Goal: Transaction & Acquisition: Purchase product/service

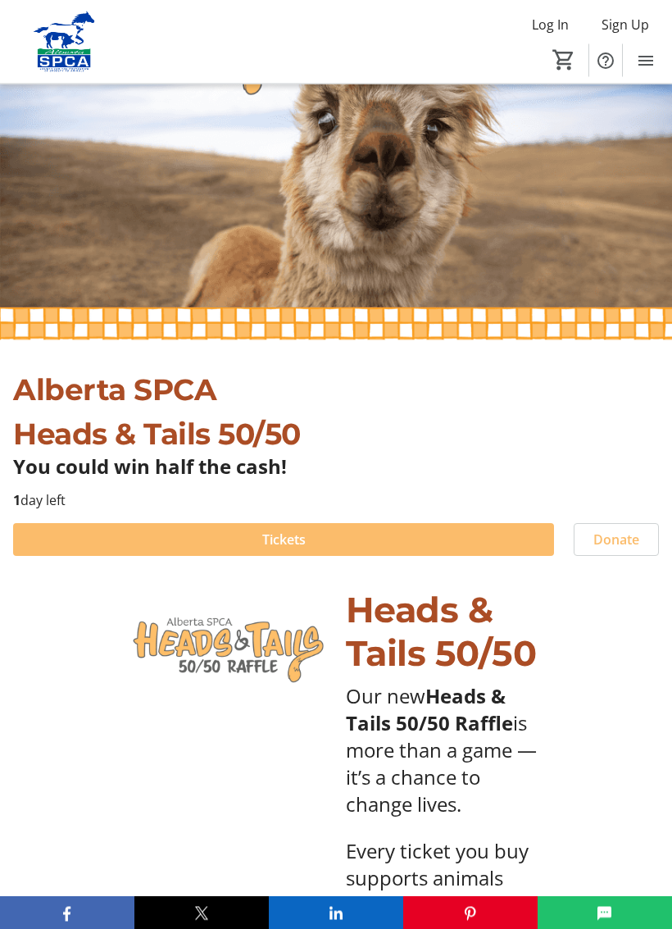
scroll to position [121, 0]
click at [351, 538] on span at bounding box center [283, 539] width 541 height 39
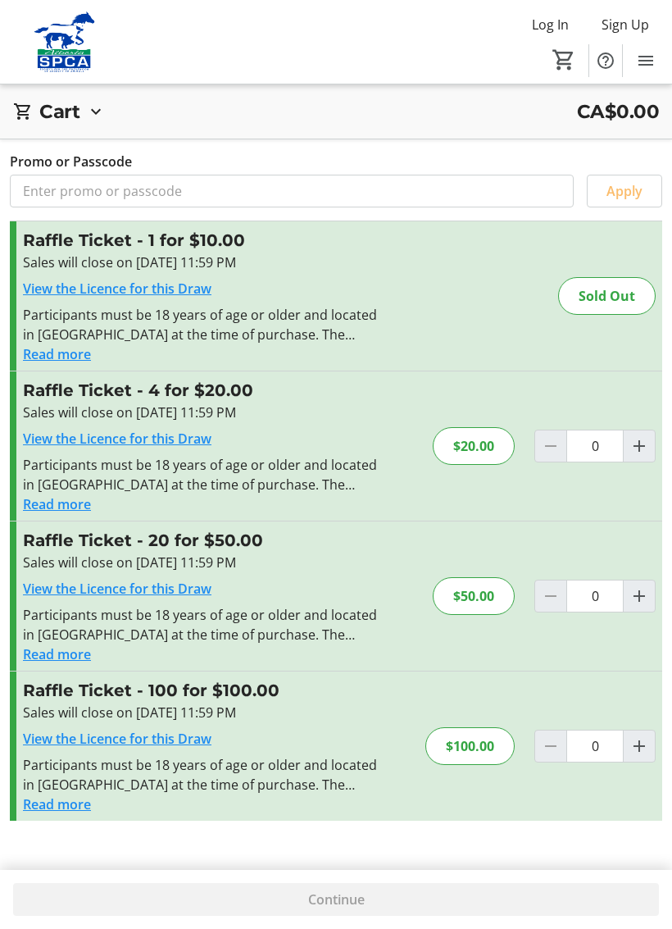
click at [647, 594] on mat-icon "Increment by one" at bounding box center [640, 596] width 20 height 20
type input "1"
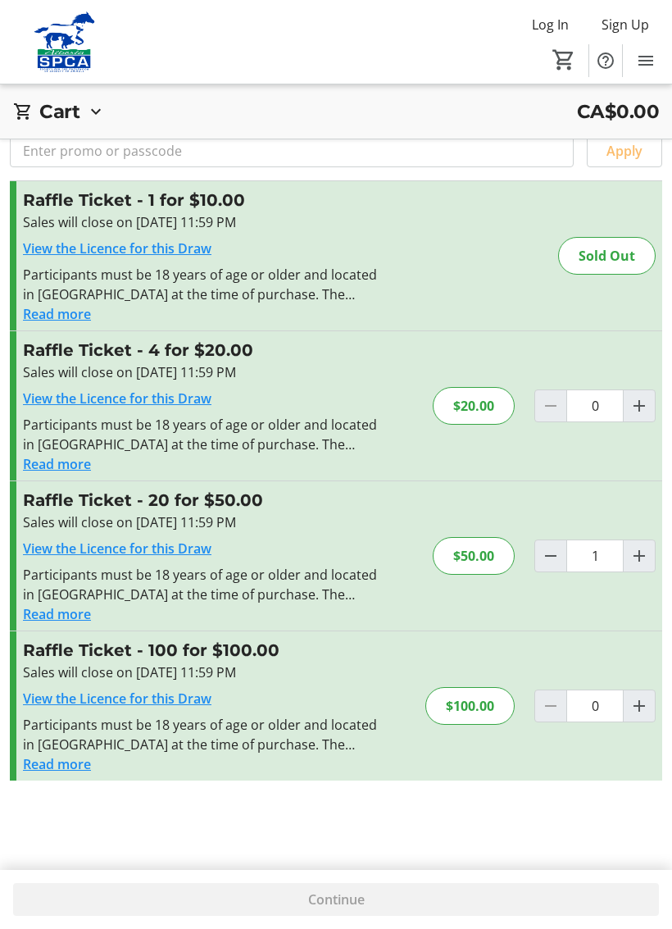
scroll to position [59, 0]
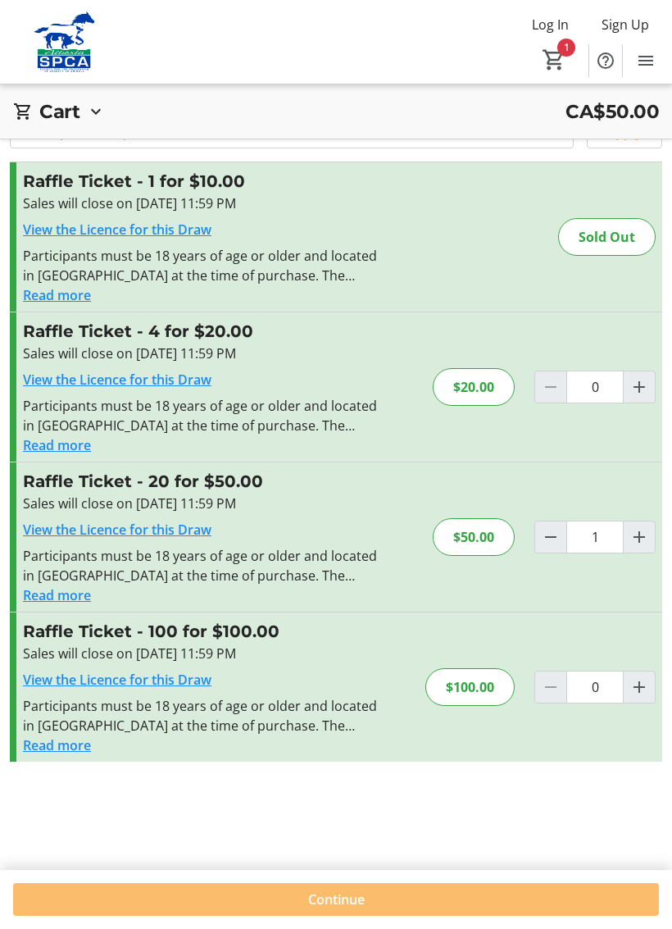
click at [355, 856] on span "Continue" at bounding box center [336, 899] width 57 height 20
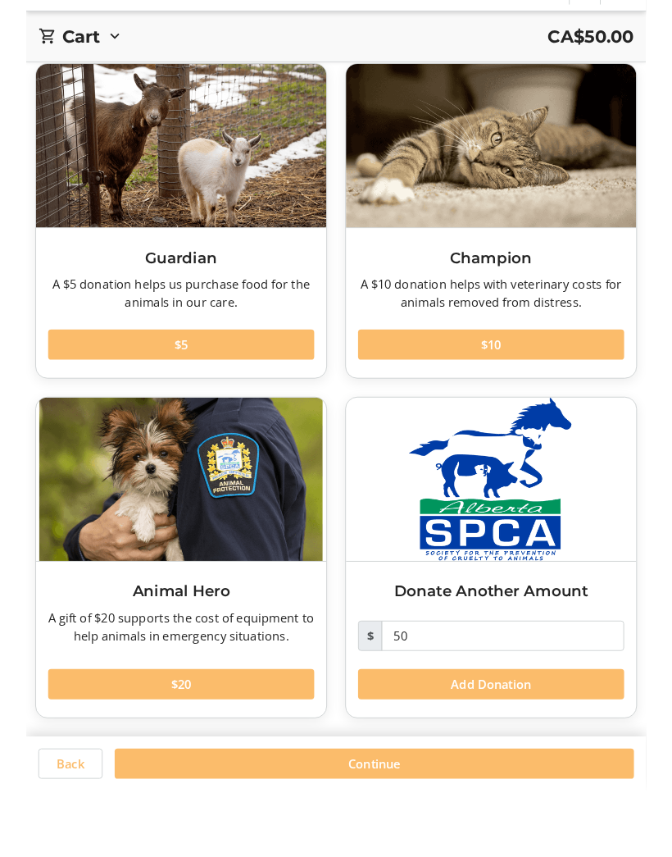
scroll to position [131, 0]
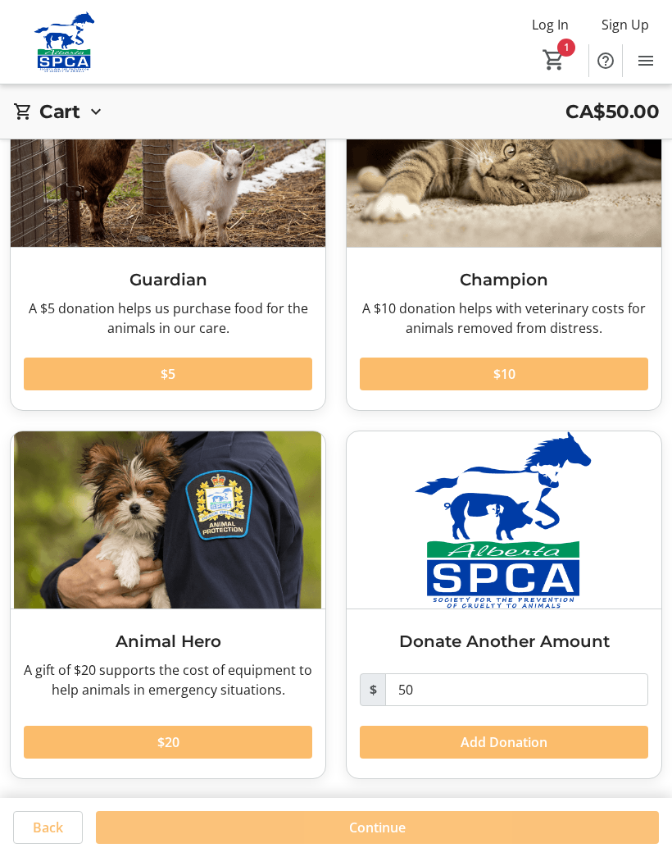
click at [393, 827] on span "Continue" at bounding box center [377, 827] width 57 height 20
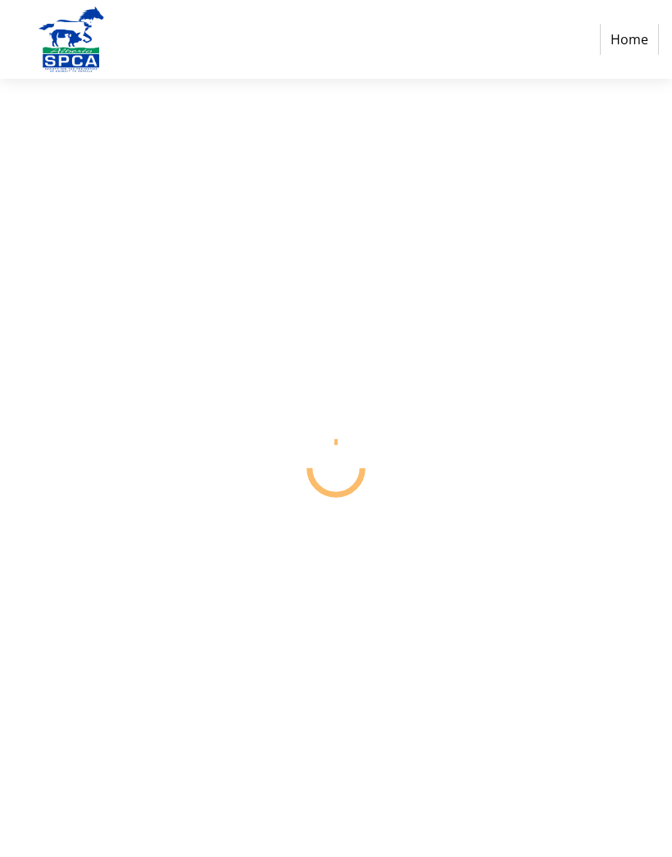
select select "CA"
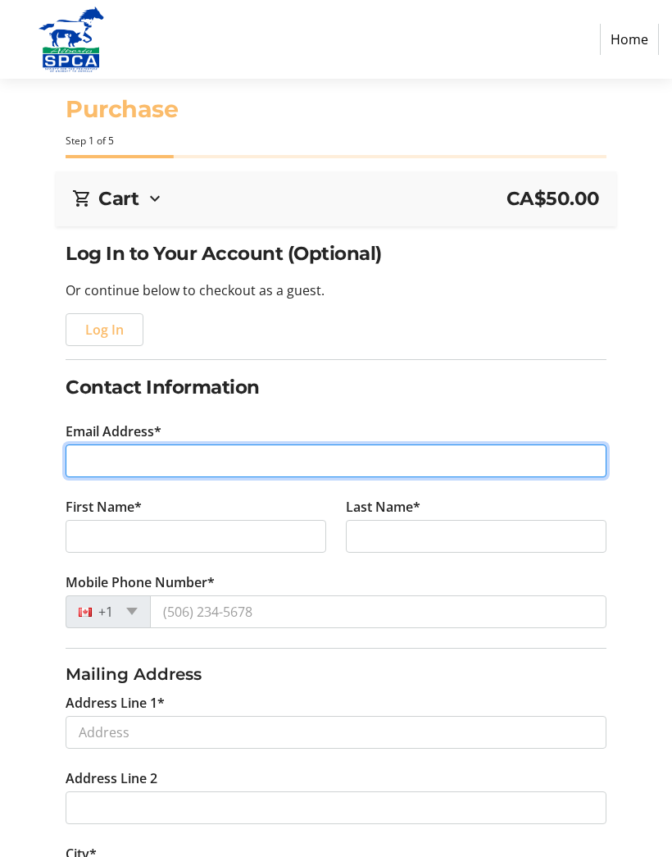
click at [113, 460] on input "Email Address*" at bounding box center [336, 460] width 540 height 33
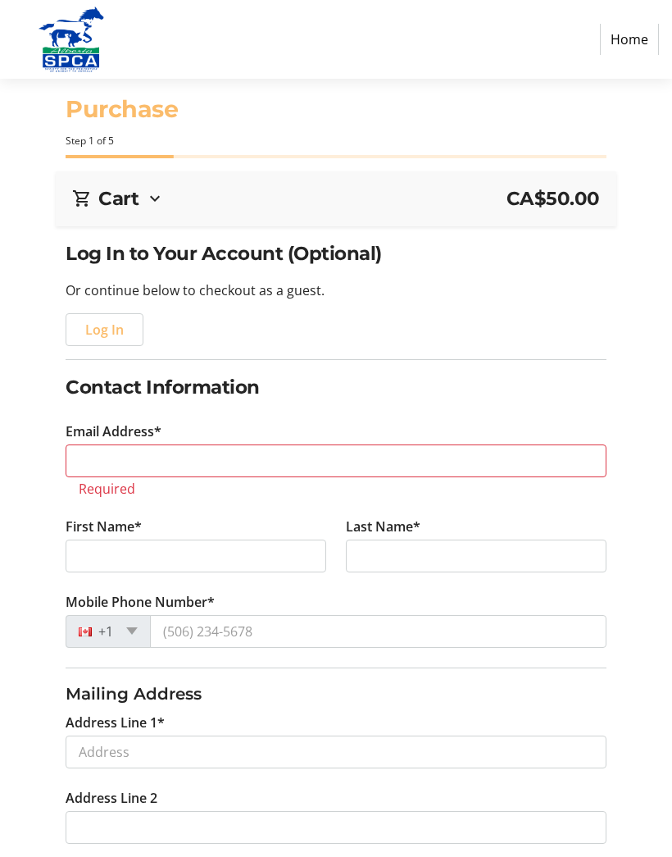
type input "[PHONE_NUMBER]"
select select "AB"
type input "[PERSON_NAME]"
type input "[STREET_ADDRESS]"
type input "[PERSON_NAME]"
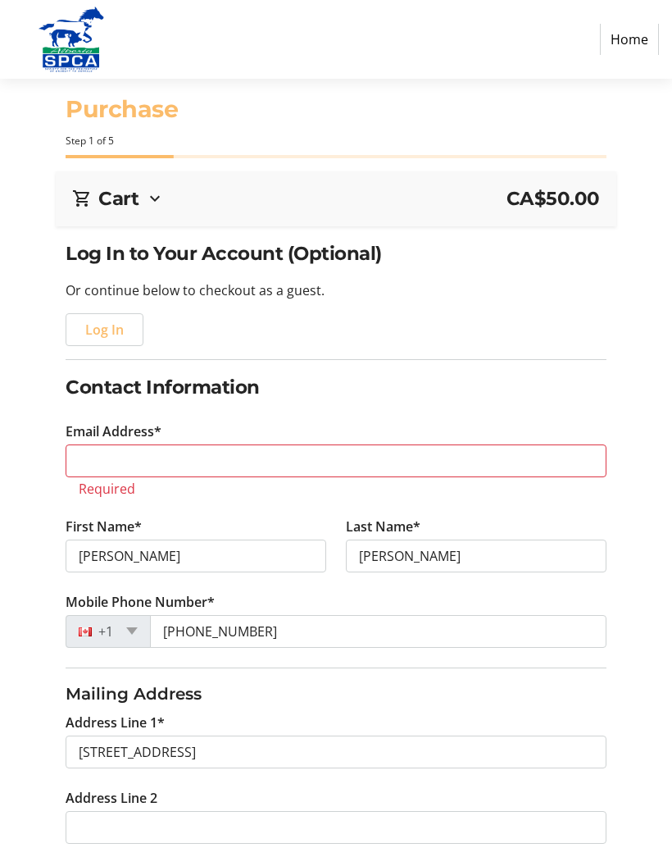
type input "[EMAIL_ADDRESS][DOMAIN_NAME]"
type input "[GEOGRAPHIC_DATA]"
type input "T4X 0L7"
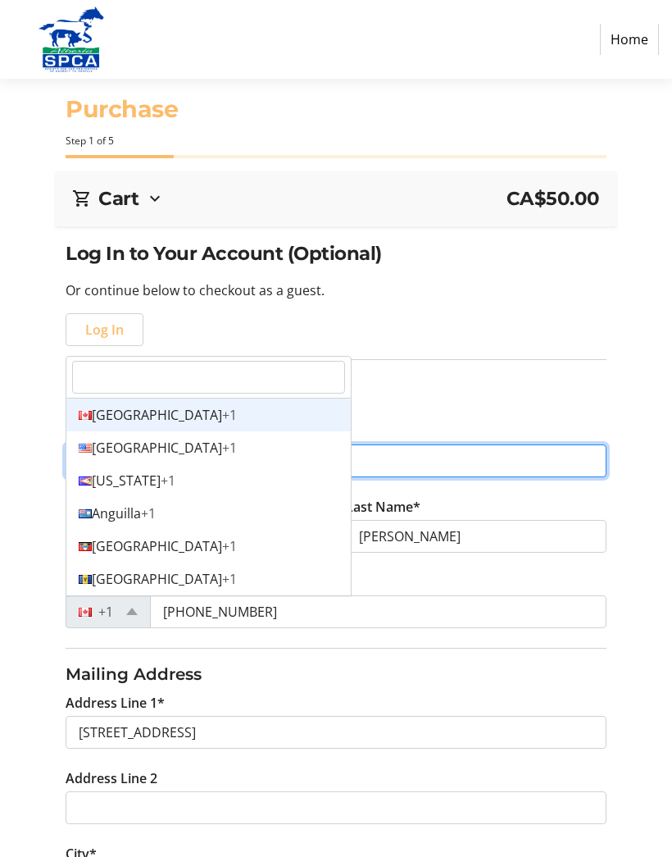
click at [94, 407] on div "Canada +1" at bounding box center [208, 414] width 284 height 33
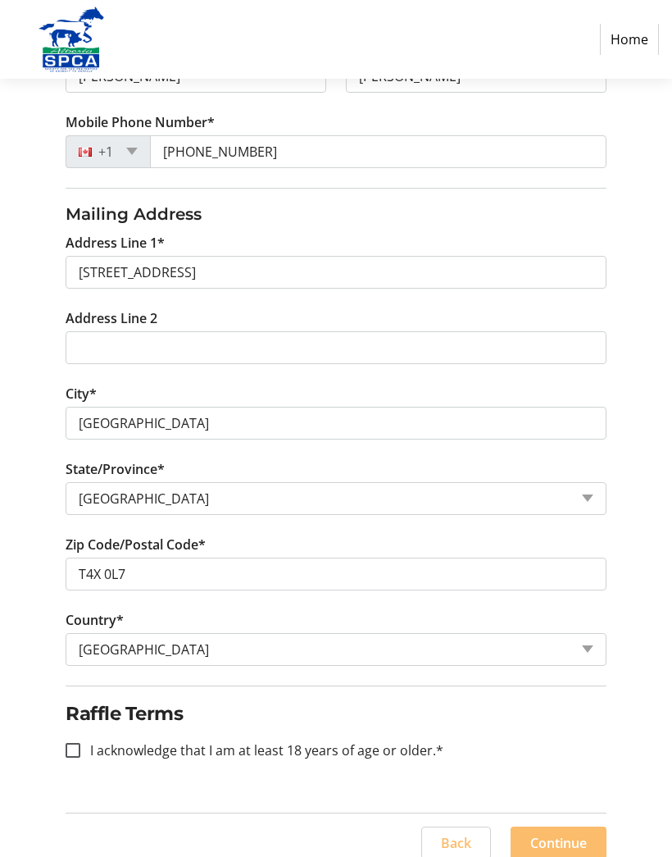
scroll to position [460, 0]
click at [80, 749] on input "I acknowledge that I am at least 18 years of age or older.*" at bounding box center [73, 750] width 15 height 15
checkbox input "true"
click at [564, 839] on span "Continue" at bounding box center [558, 843] width 57 height 20
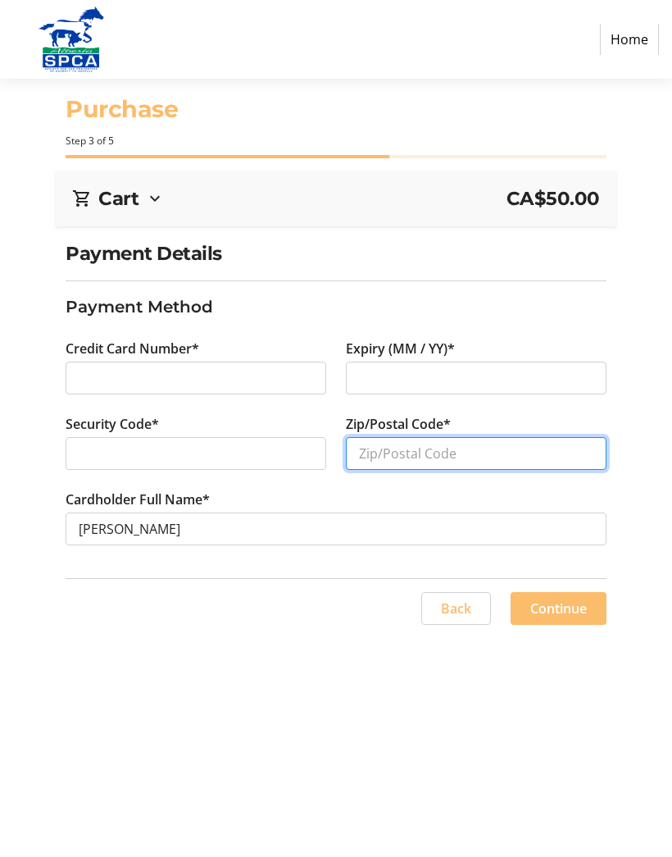
click at [423, 458] on input "Zip/Postal Code*" at bounding box center [476, 453] width 261 height 33
type input "T4X0L7"
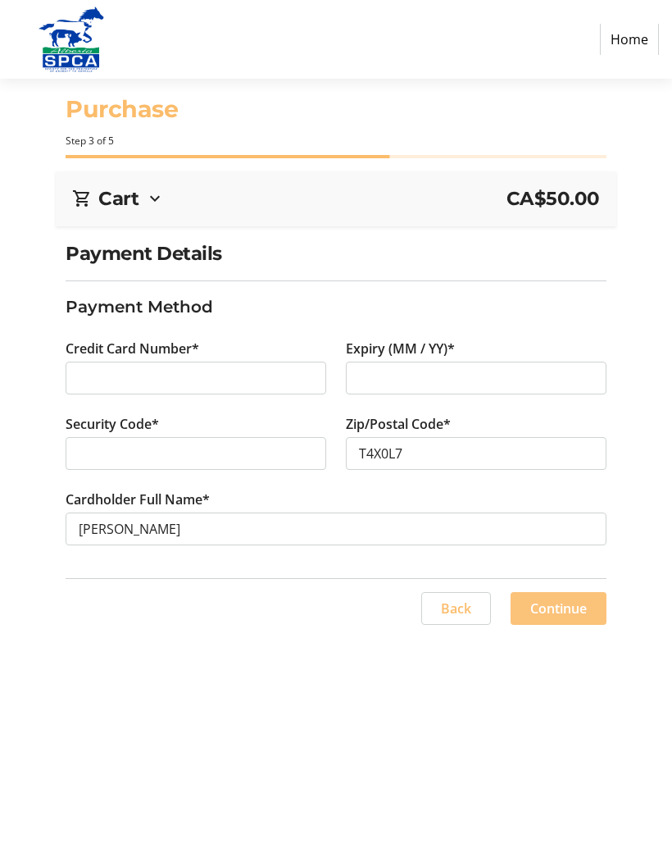
click at [572, 612] on span "Continue" at bounding box center [558, 608] width 57 height 20
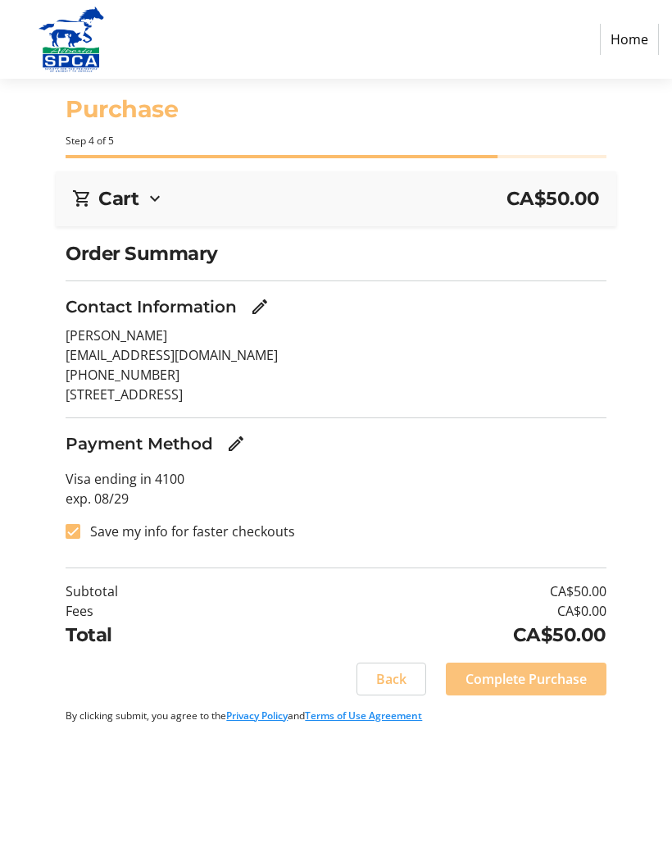
click at [536, 674] on span "Complete Purchase" at bounding box center [526, 679] width 121 height 20
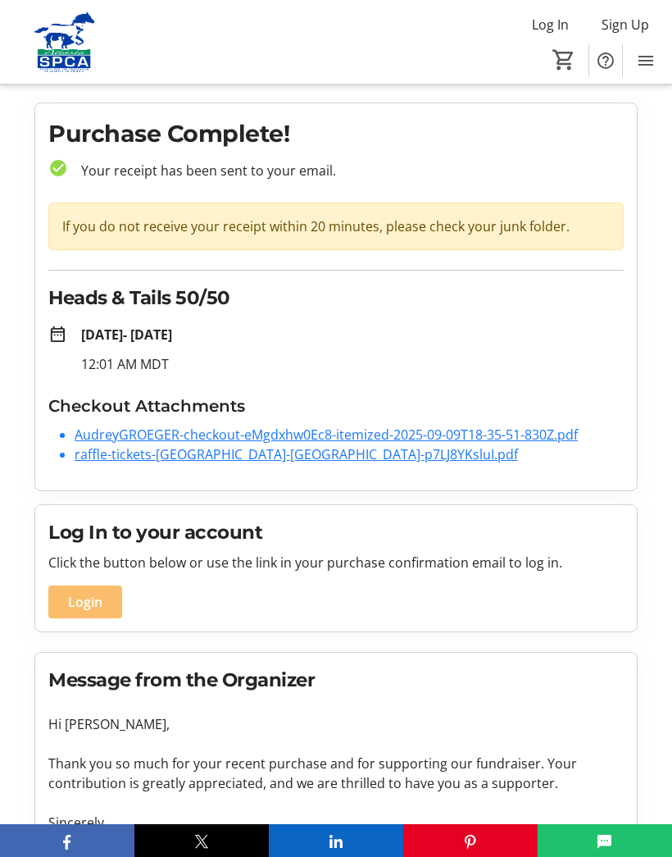
click at [648, 25] on span "Sign Up" at bounding box center [626, 25] width 48 height 20
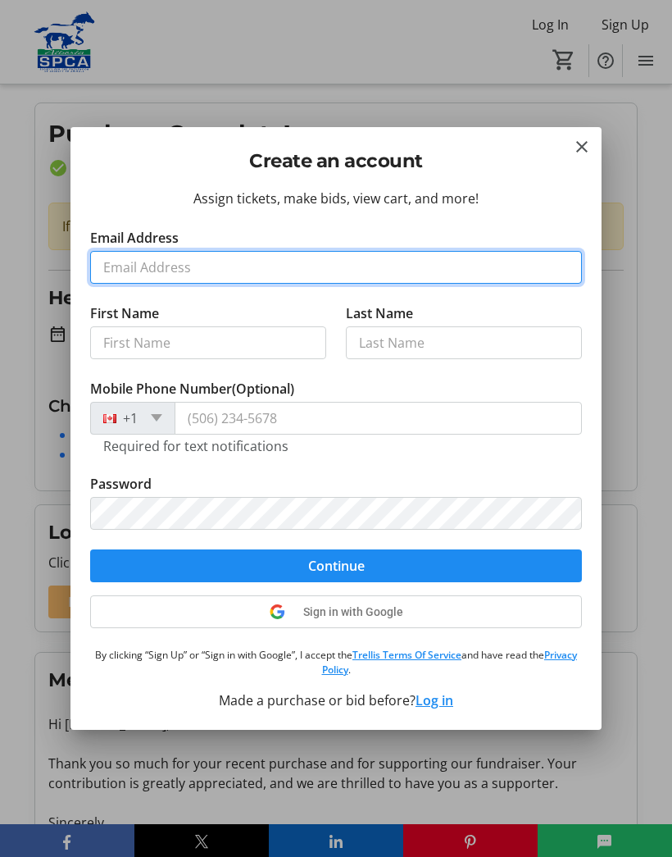
click at [166, 270] on input "Email Address" at bounding box center [336, 267] width 492 height 33
type input "[EMAIL_ADDRESS][DOMAIN_NAME]"
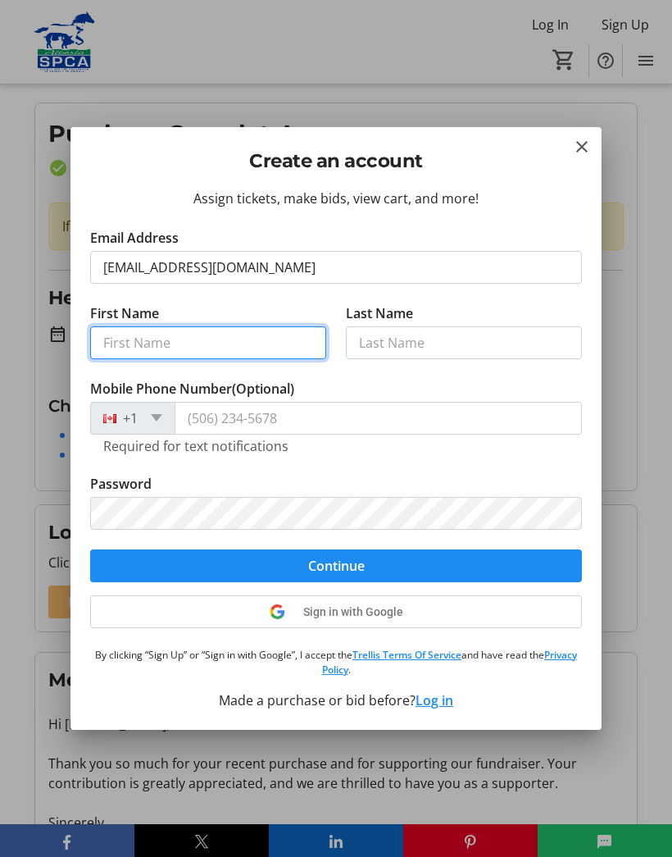
click at [178, 342] on input "First Name" at bounding box center [208, 342] width 236 height 33
type input "[PERSON_NAME]"
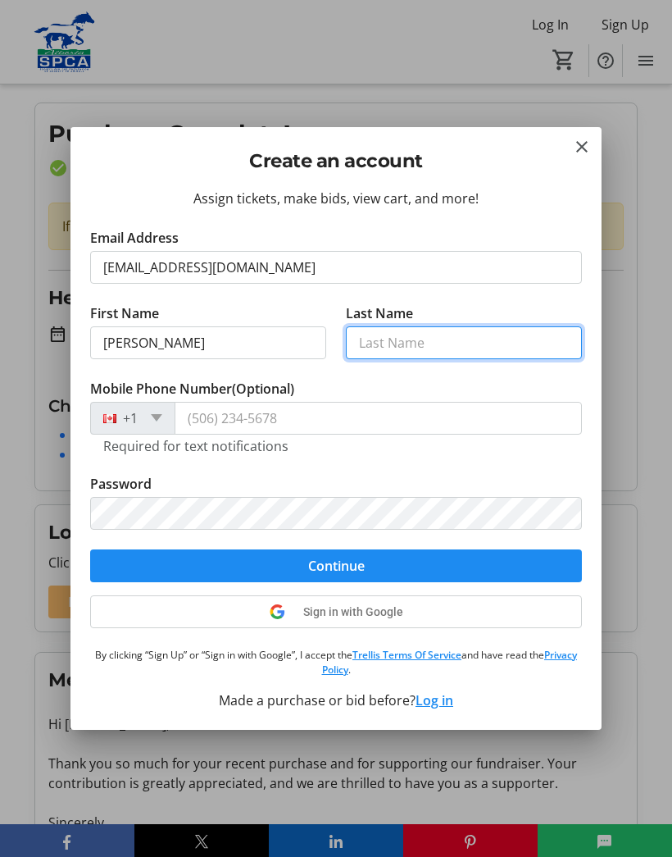
click at [429, 349] on input "Last Name" at bounding box center [464, 342] width 236 height 33
type input "[PERSON_NAME]"
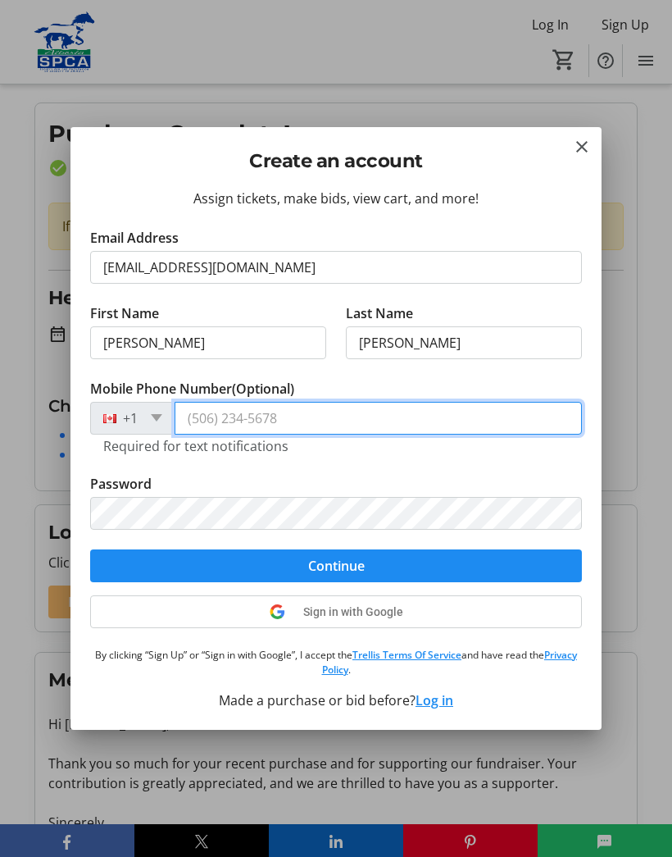
click at [269, 414] on input "Mobile Phone Number (Optional)" at bounding box center [378, 418] width 407 height 33
type input "1"
type input "[PHONE_NUMBER]"
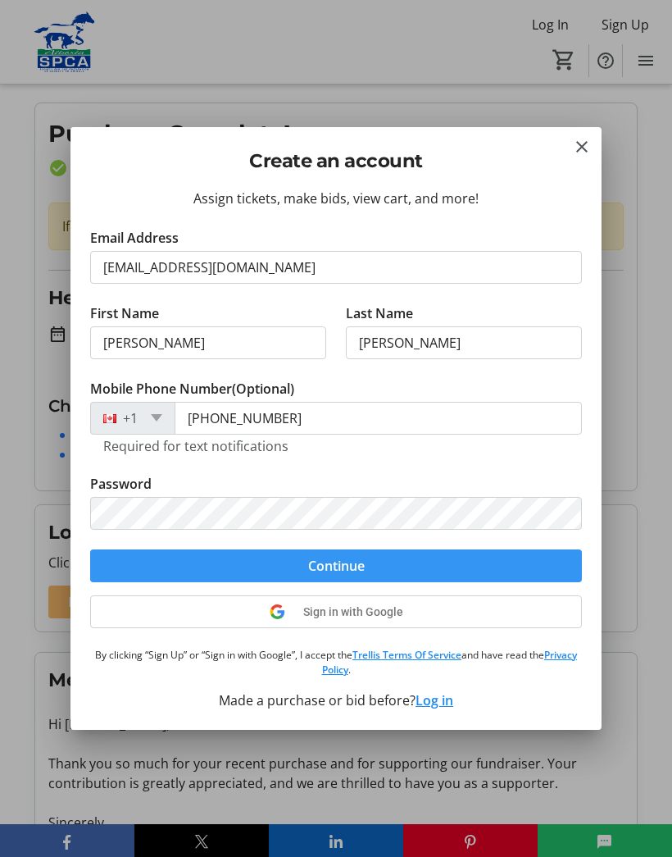
click at [363, 571] on span "Continue" at bounding box center [336, 566] width 57 height 20
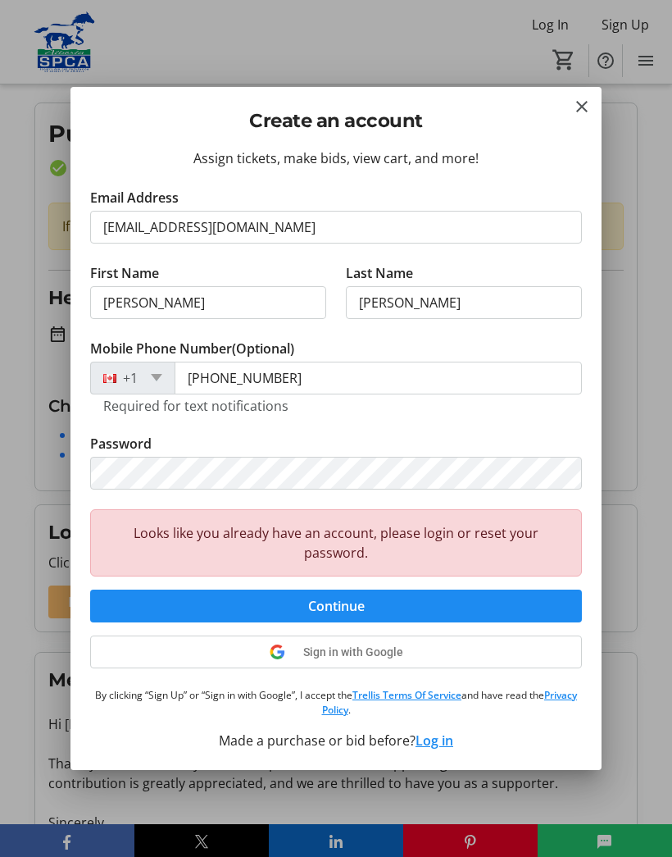
click at [354, 556] on div "Looks like you already have an account, please login or reset your password." at bounding box center [336, 542] width 492 height 67
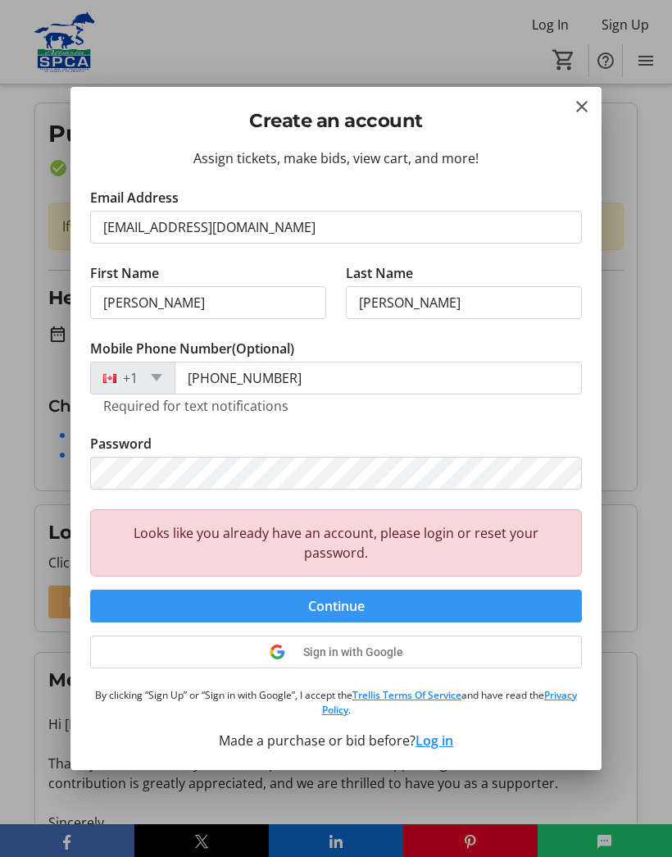
click at [349, 607] on span "Continue" at bounding box center [336, 606] width 57 height 20
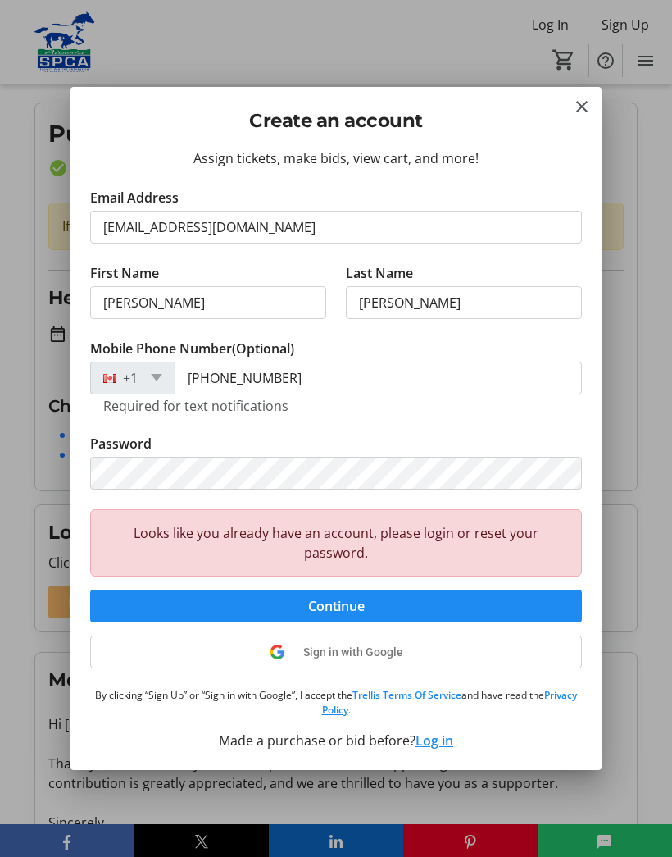
click at [589, 110] on mat-icon "Close" at bounding box center [582, 107] width 20 height 20
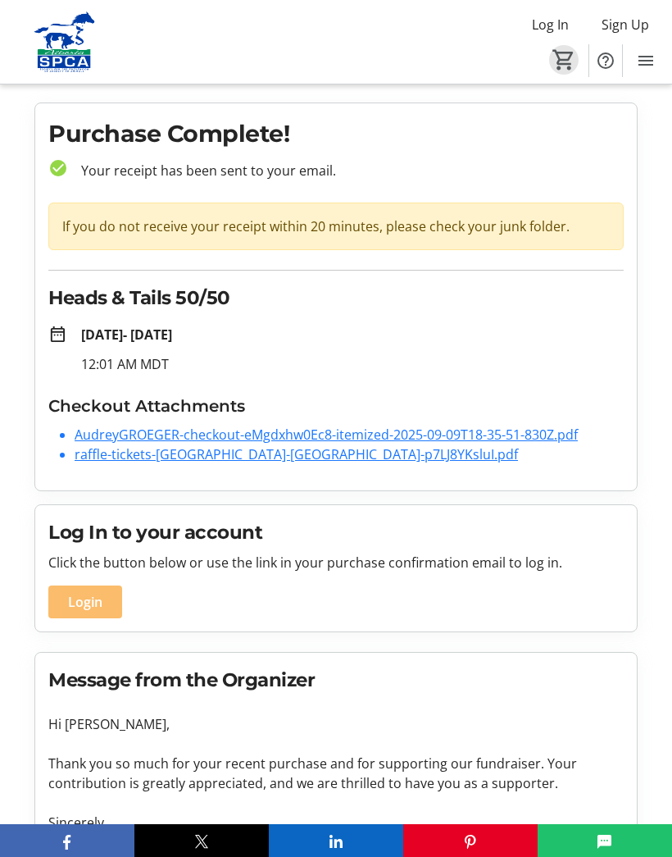
click at [571, 64] on mat-icon "0" at bounding box center [564, 60] width 25 height 25
click at [566, 53] on mat-icon "0" at bounding box center [564, 60] width 25 height 25
click at [654, 55] on mat-icon "Menu" at bounding box center [646, 61] width 20 height 20
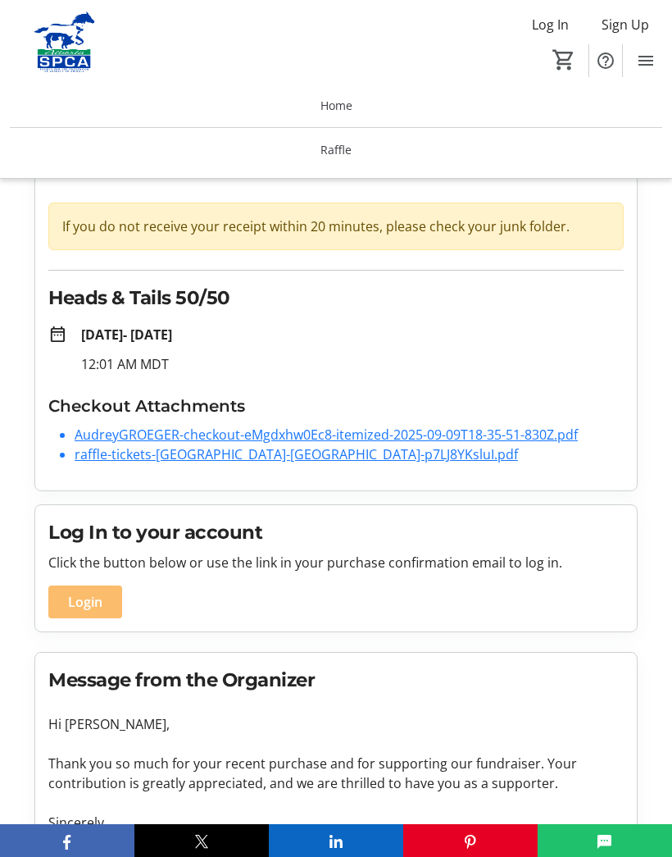
click at [670, 259] on tr-checkout-order-details-ui "Purchase Complete! check_circle Your receipt has been sent to your email. If yo…" at bounding box center [336, 566] width 672 height 929
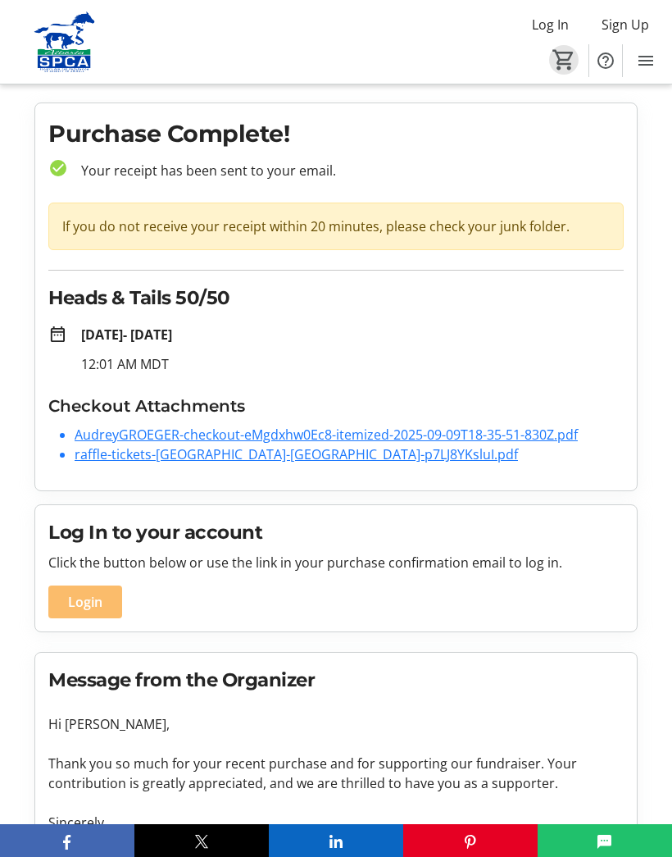
click at [571, 52] on mat-icon "0" at bounding box center [564, 60] width 25 height 25
click at [561, 22] on span "Log In" at bounding box center [550, 25] width 37 height 20
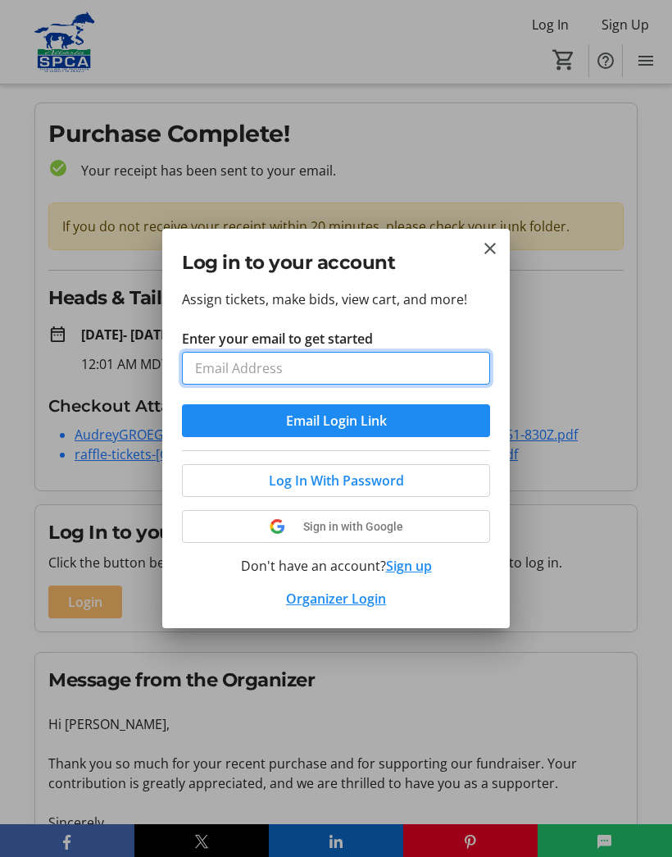
click at [221, 375] on input "Enter your email to get started" at bounding box center [336, 368] width 308 height 33
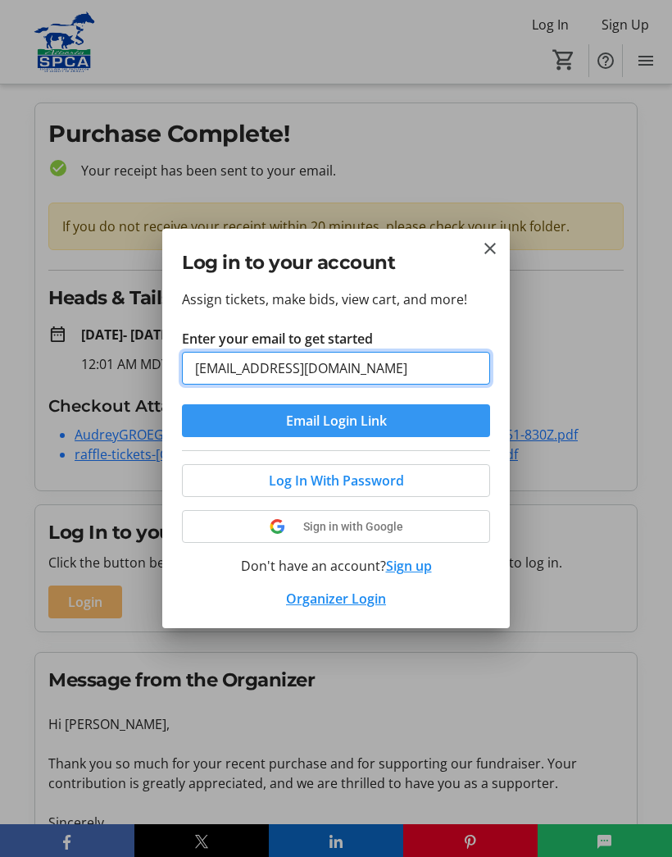
type input "[EMAIL_ADDRESS][DOMAIN_NAME]"
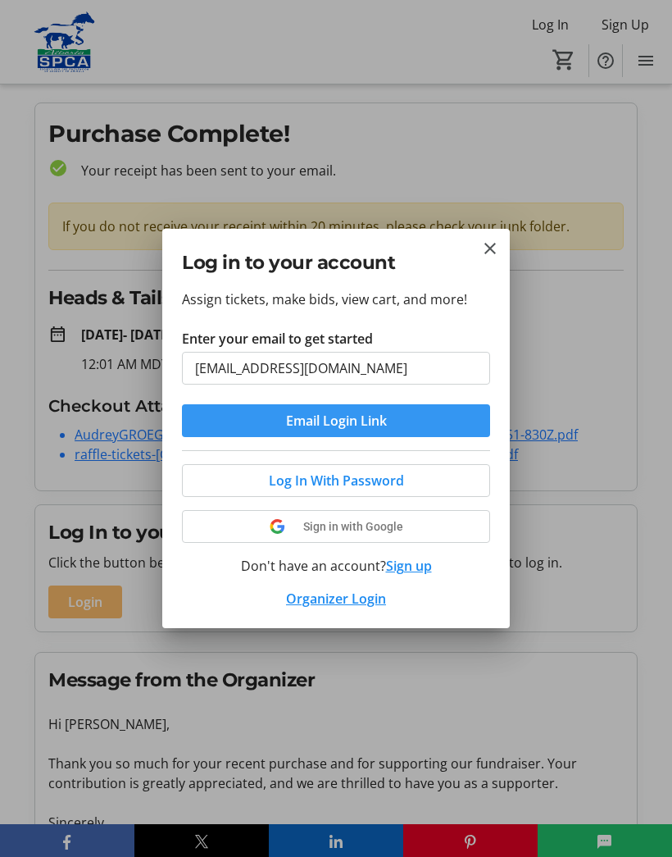
click at [363, 421] on span "Email Login Link" at bounding box center [336, 421] width 101 height 20
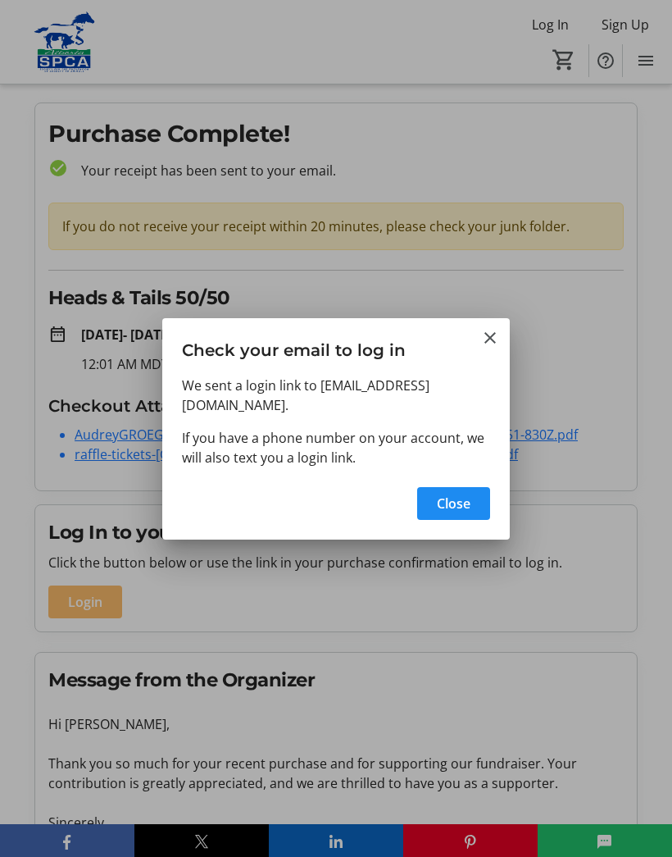
click at [459, 493] on span "Close" at bounding box center [454, 503] width 34 height 20
